Goal: Information Seeking & Learning: Learn about a topic

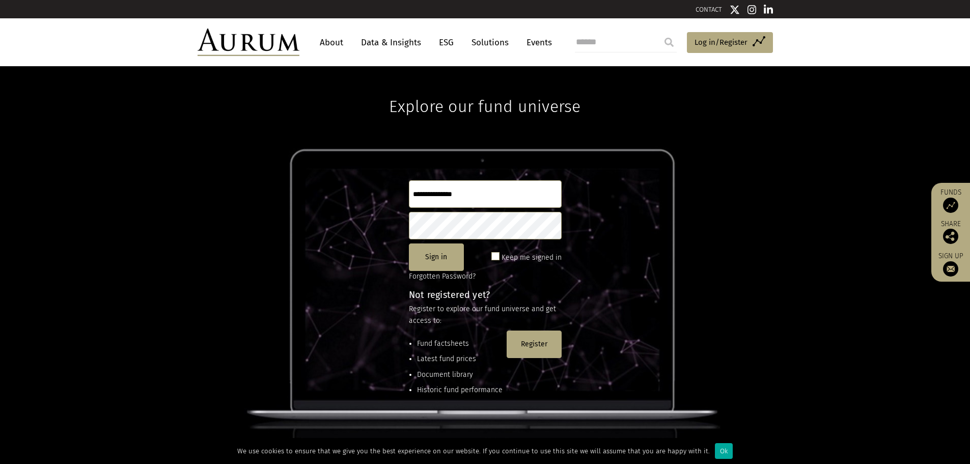
click at [446, 189] on input "text" at bounding box center [485, 193] width 153 height 27
type input "**********"
click at [458, 265] on button "Sign in" at bounding box center [436, 256] width 55 height 27
click at [441, 258] on button "Sign in" at bounding box center [436, 256] width 55 height 27
click at [443, 254] on button "Sign in" at bounding box center [436, 256] width 55 height 27
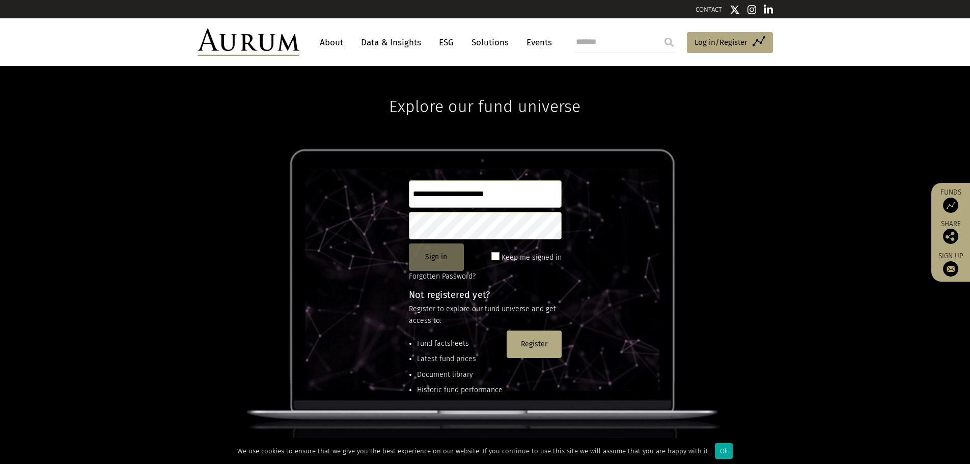
click at [443, 257] on button "Sign in" at bounding box center [436, 256] width 55 height 27
click at [399, 37] on link "Data & Insights" at bounding box center [391, 42] width 70 height 19
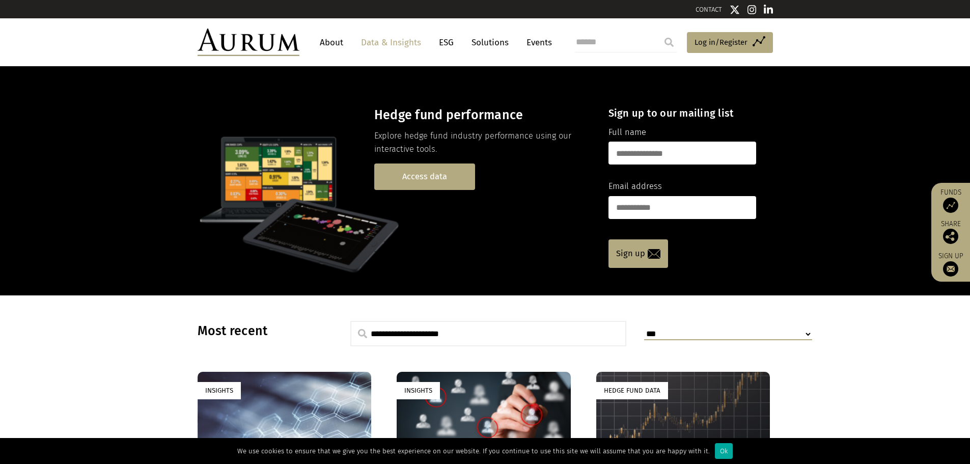
click at [439, 182] on link "Access data" at bounding box center [424, 176] width 101 height 26
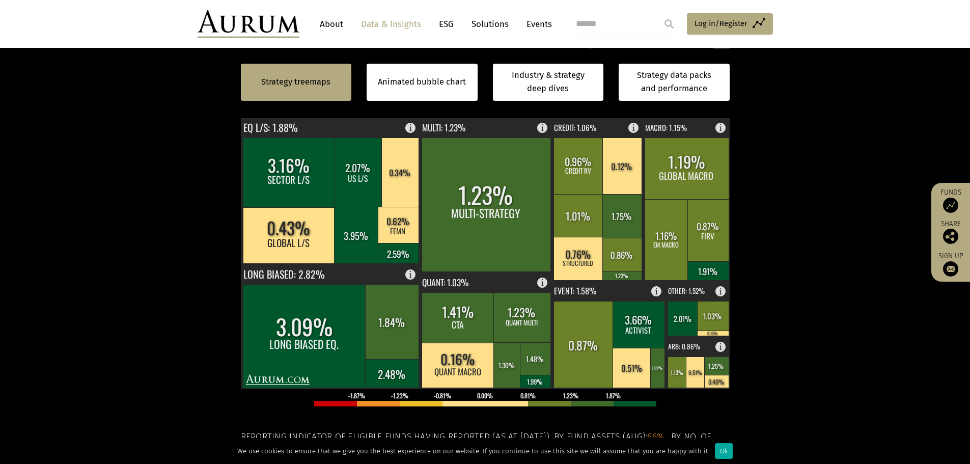
scroll to position [255, 0]
